Goal: Task Accomplishment & Management: Manage account settings

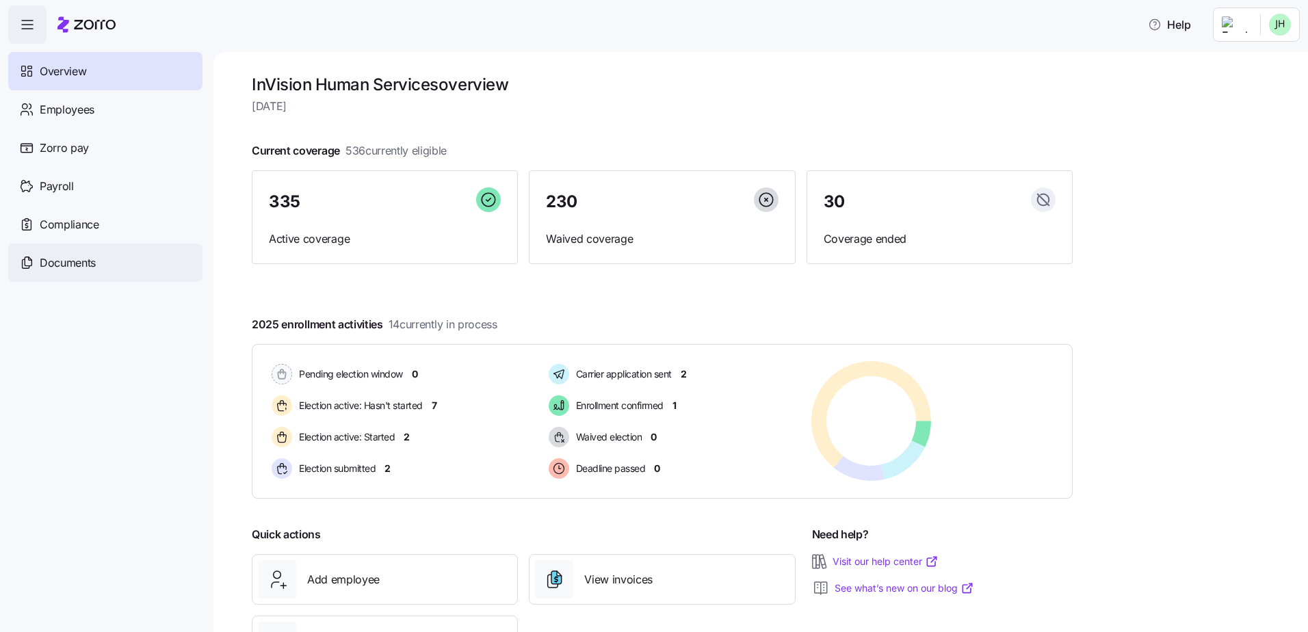
click at [93, 254] on span "Documents" at bounding box center [68, 262] width 56 height 17
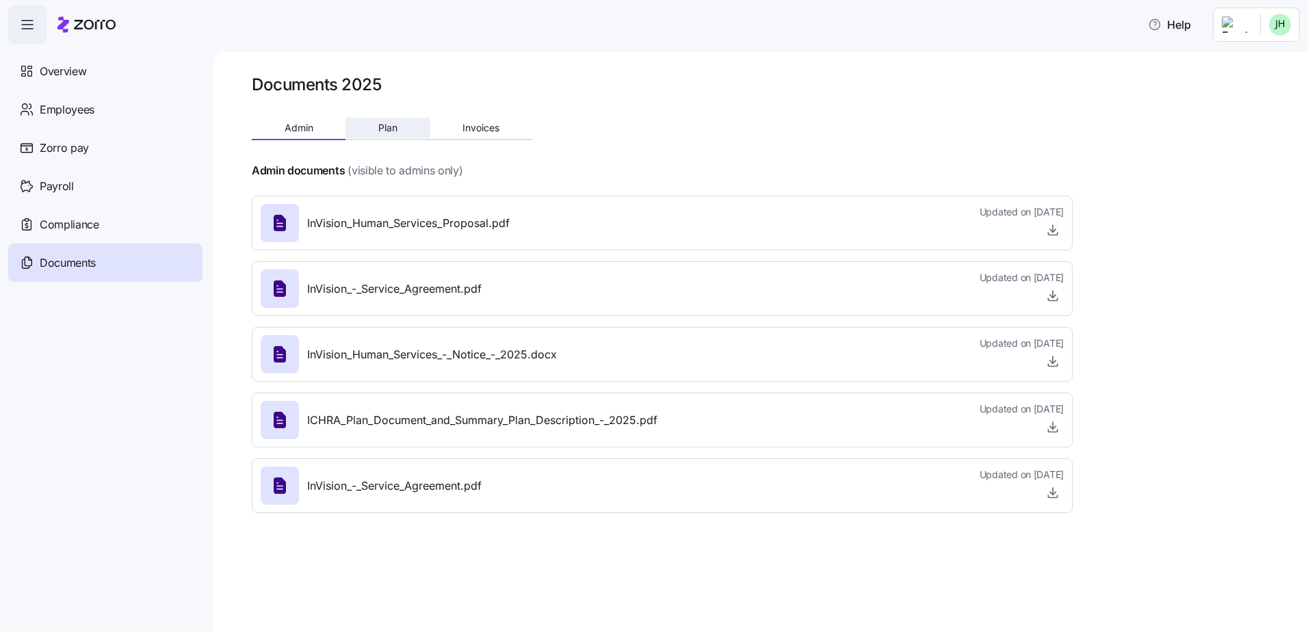
click at [403, 131] on button "Plan" at bounding box center [387, 128] width 84 height 21
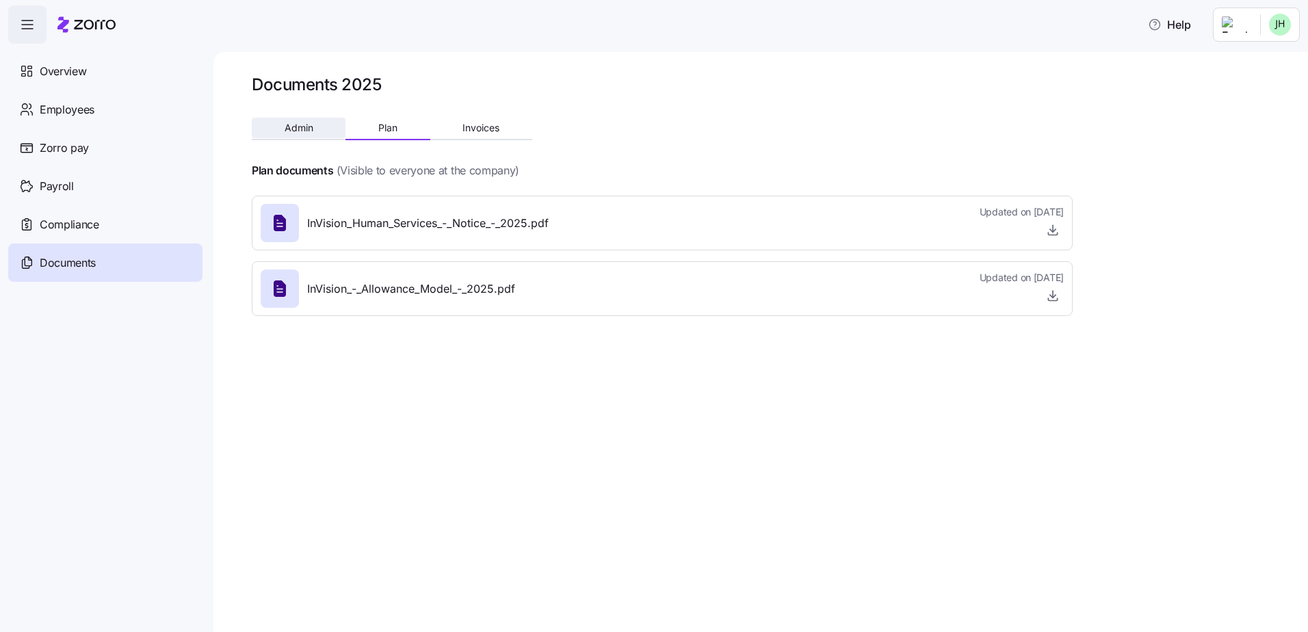
click at [306, 132] on span "Admin" at bounding box center [298, 128] width 29 height 10
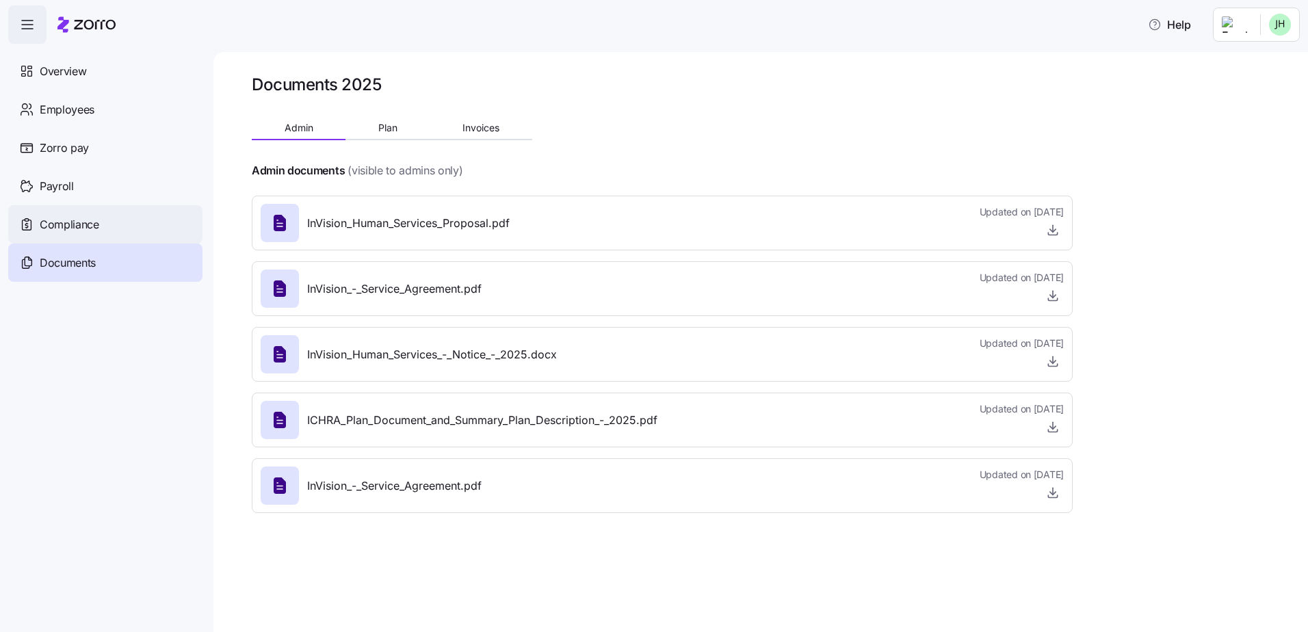
click at [87, 226] on span "Compliance" at bounding box center [69, 224] width 59 height 17
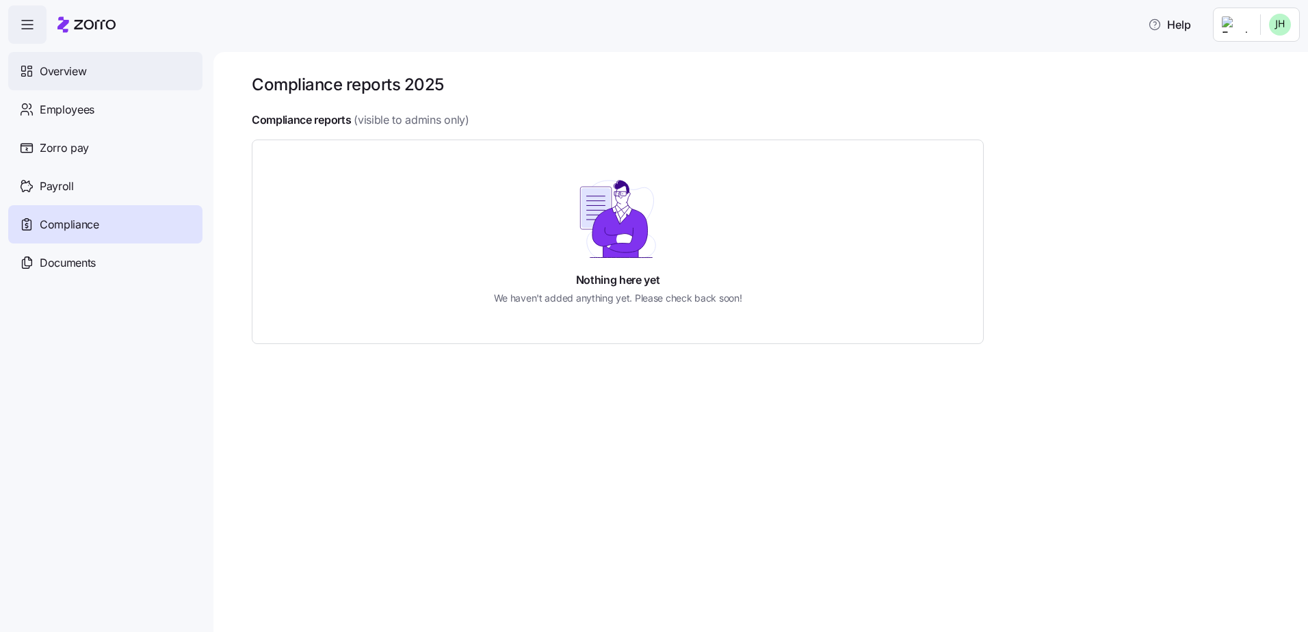
click at [51, 67] on span "Overview" at bounding box center [63, 71] width 47 height 17
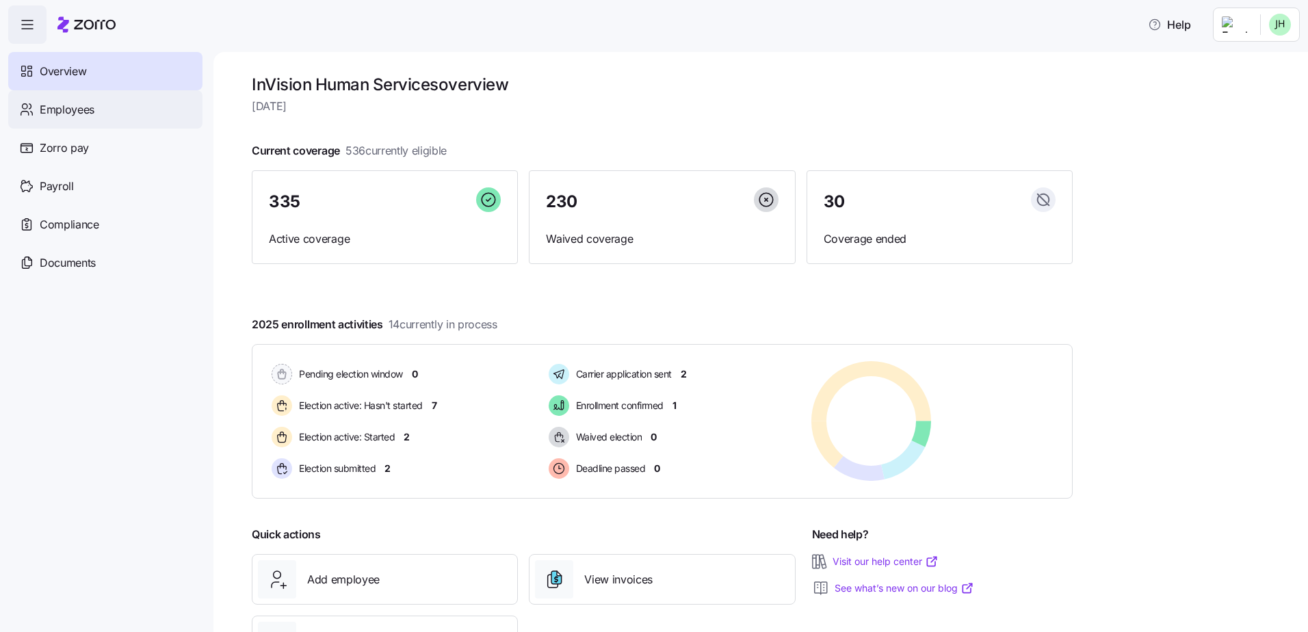
click at [90, 108] on span "Employees" at bounding box center [67, 109] width 55 height 17
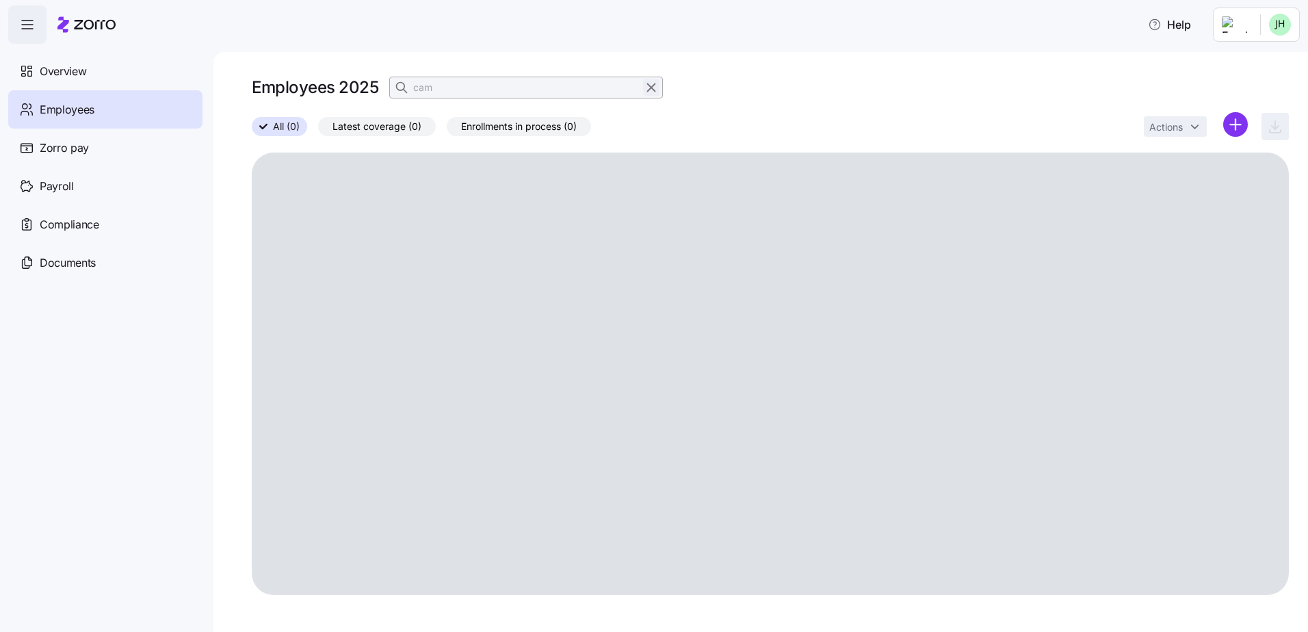
click at [653, 82] on icon "button" at bounding box center [651, 87] width 15 height 16
click at [471, 85] on div "Employees 2025" at bounding box center [770, 87] width 1037 height 27
click at [409, 83] on icon "button" at bounding box center [403, 88] width 14 height 14
click at [436, 85] on input at bounding box center [526, 88] width 274 height 22
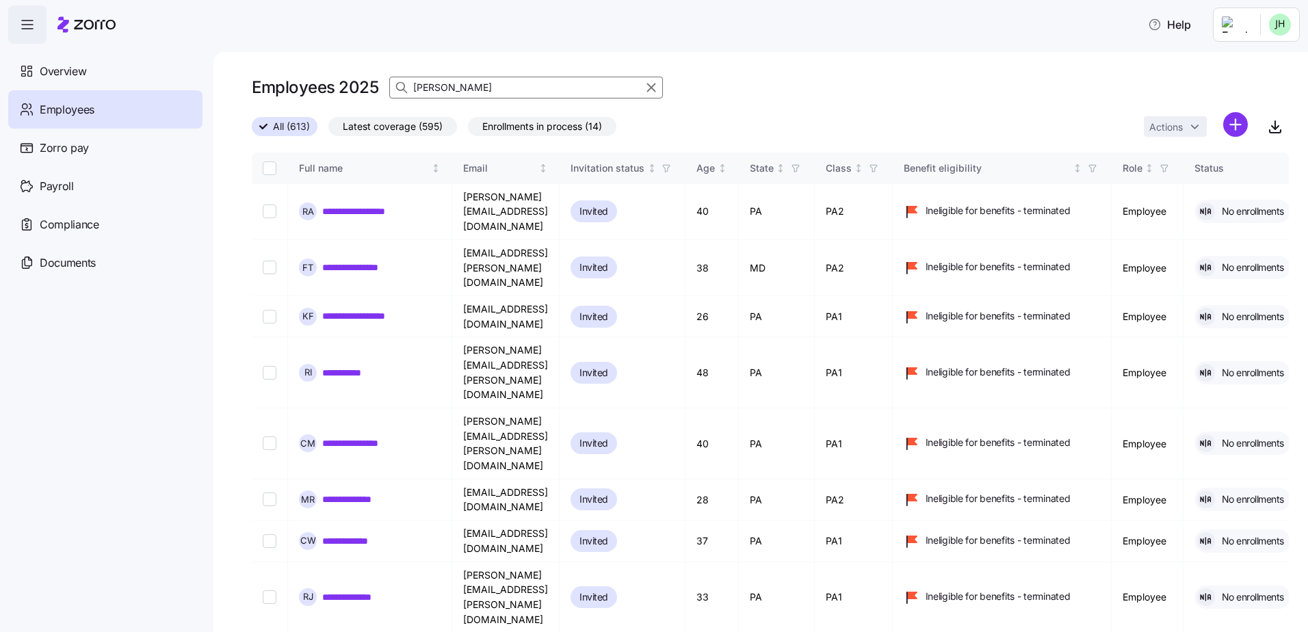
type input "horne"
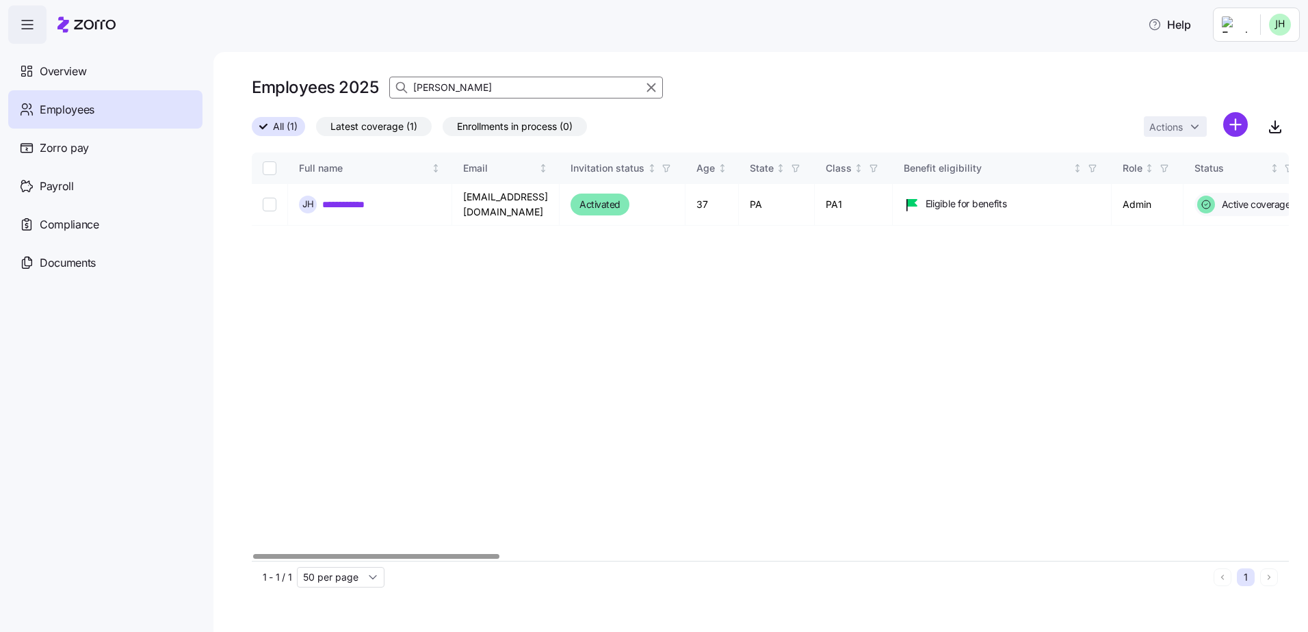
click at [253, 554] on div at bounding box center [376, 556] width 246 height 5
click at [339, 207] on link "**********" at bounding box center [354, 205] width 64 height 14
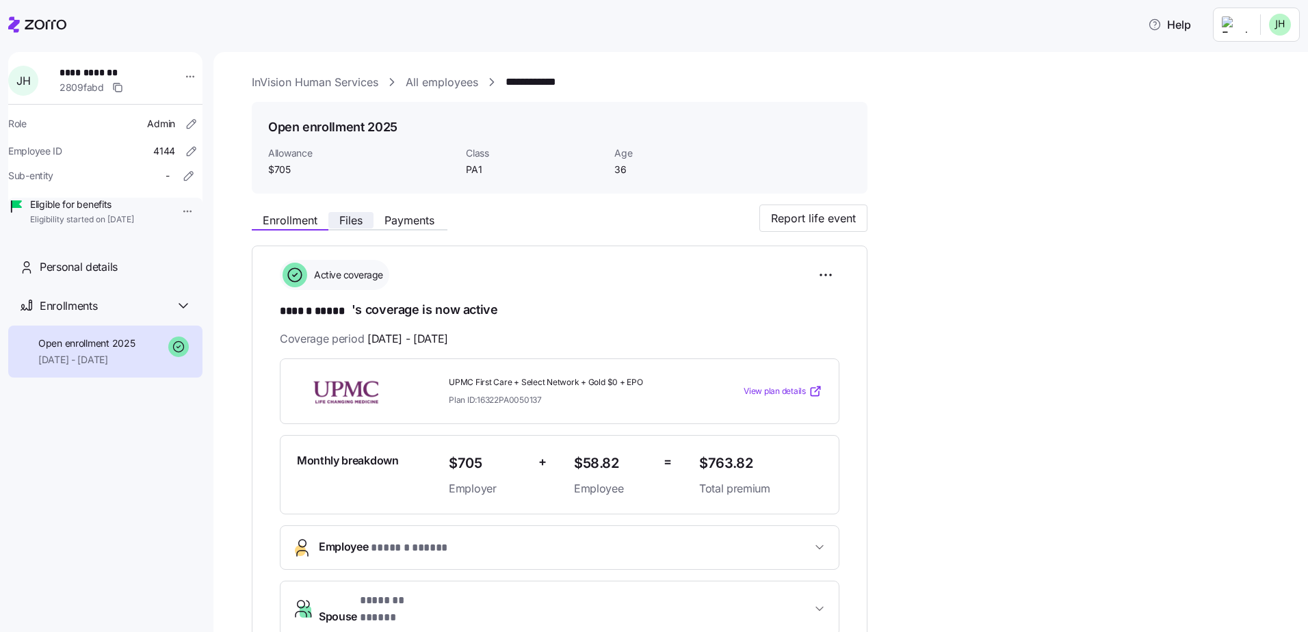
click at [362, 213] on button "Files" at bounding box center [350, 220] width 45 height 16
